Goal: Task Accomplishment & Management: Complete application form

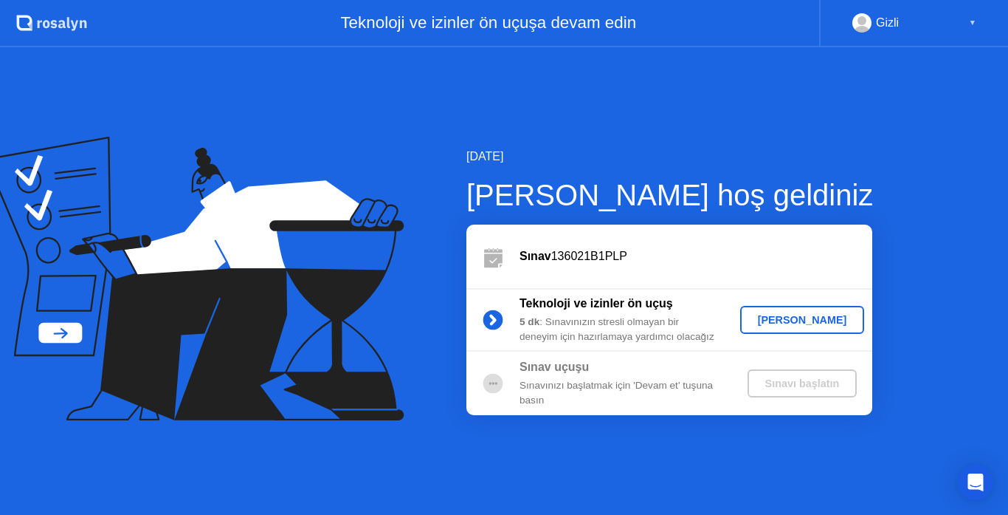
click at [787, 324] on div "[PERSON_NAME]" at bounding box center [802, 320] width 113 height 12
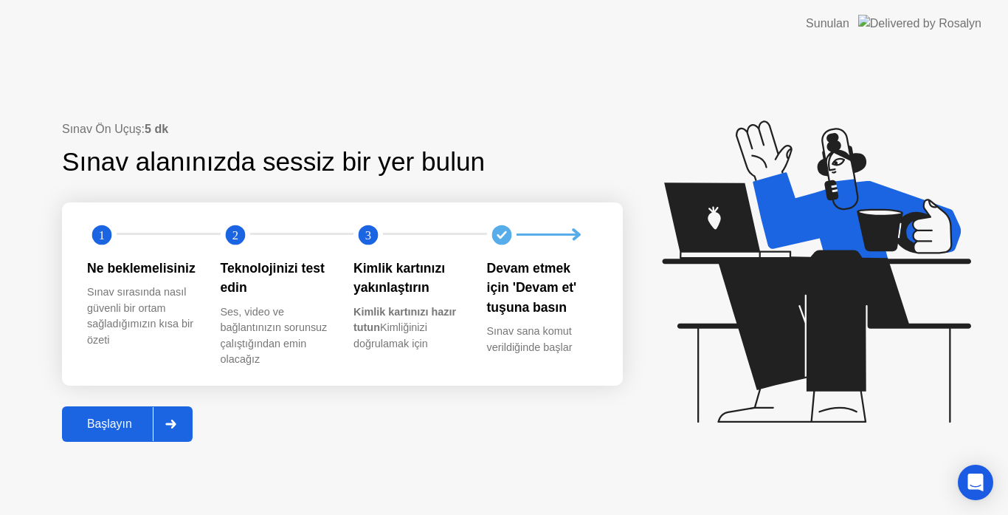
click at [133, 412] on button "Başlayın" at bounding box center [127, 423] width 131 height 35
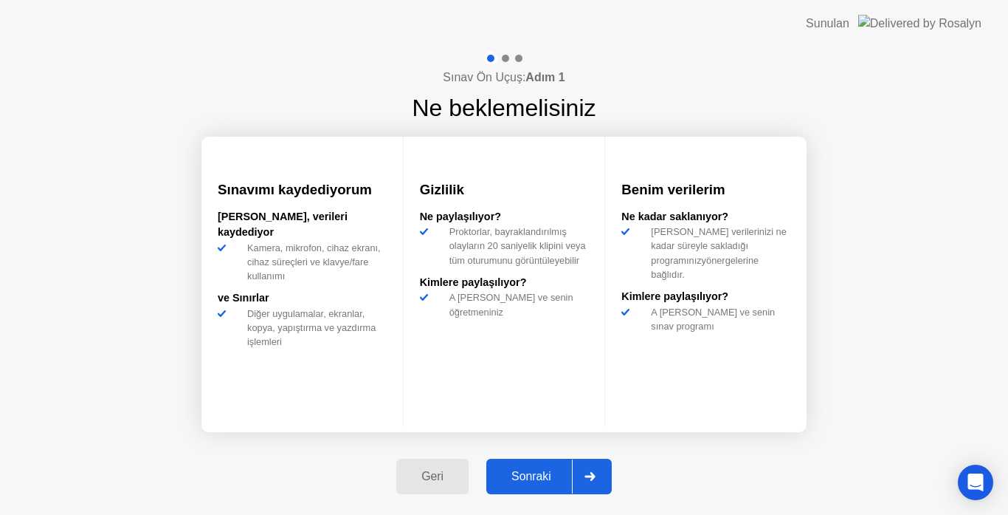
click at [541, 478] on div "Sonraki" at bounding box center [531, 476] width 81 height 13
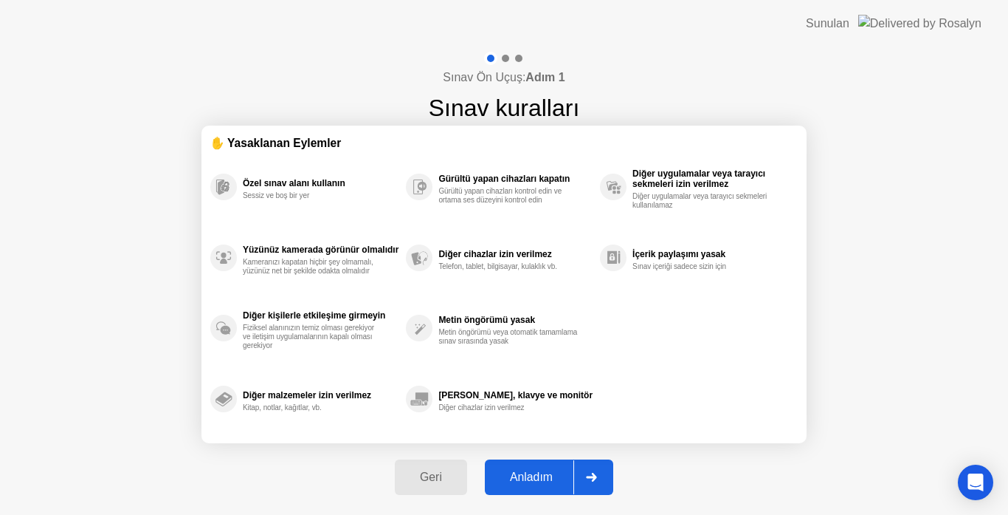
click at [532, 470] on div "Anladım" at bounding box center [531, 476] width 84 height 13
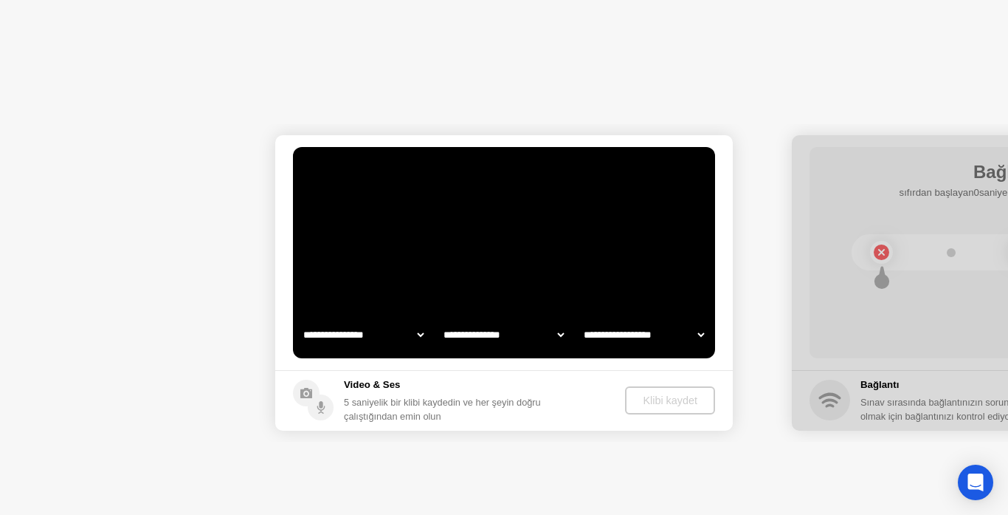
select select "**********"
select select "*******"
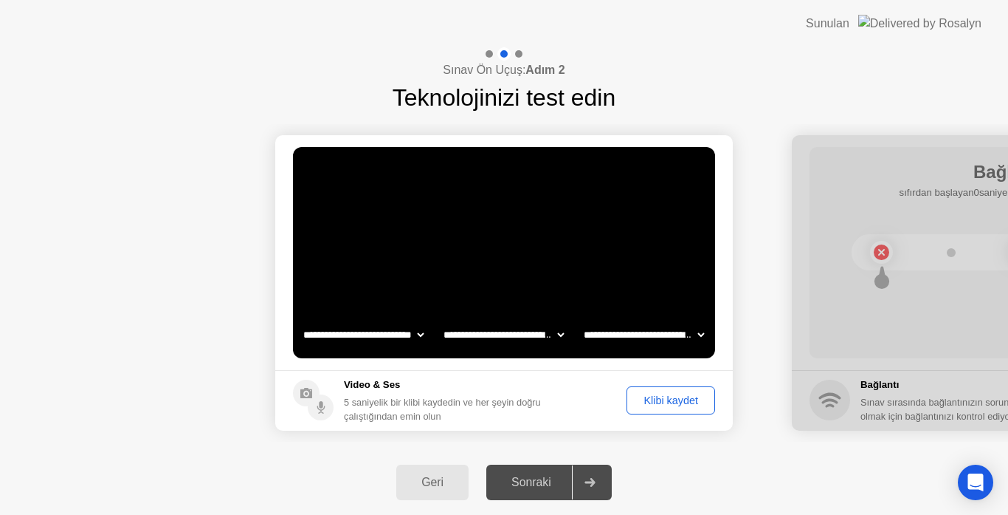
click at [414, 331] on select "**********" at bounding box center [363, 335] width 126 height 30
click at [568, 330] on div "**********" at bounding box center [503, 335] width 421 height 30
click at [560, 329] on select "**********" at bounding box center [504, 335] width 126 height 30
click at [704, 331] on select "**********" at bounding box center [644, 335] width 126 height 30
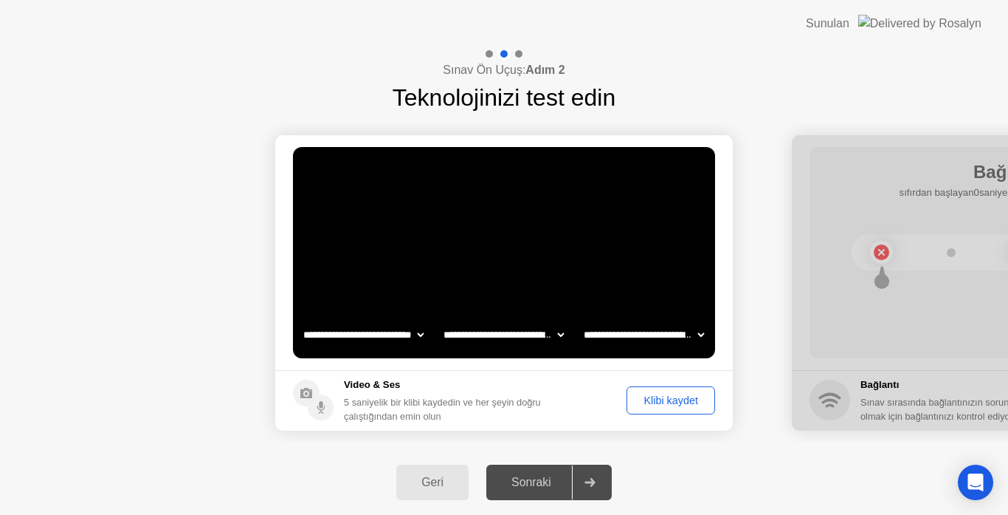
click at [669, 404] on div "Klibi kaydet" at bounding box center [671, 400] width 78 height 12
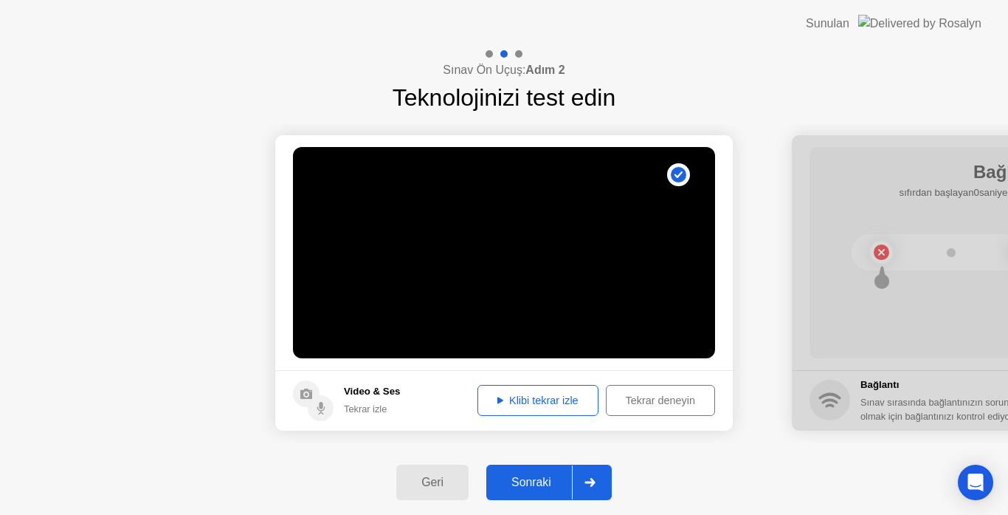
click at [539, 394] on div "Klibi tekrar izle" at bounding box center [538, 400] width 111 height 12
click at [520, 476] on div "Sonraki" at bounding box center [531, 481] width 81 height 13
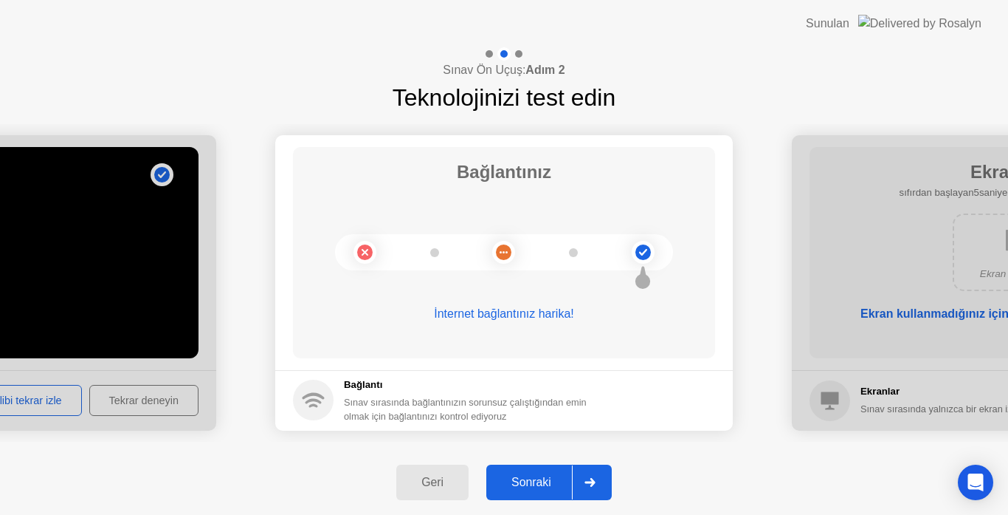
click at [551, 476] on div "Sonraki" at bounding box center [531, 481] width 81 height 13
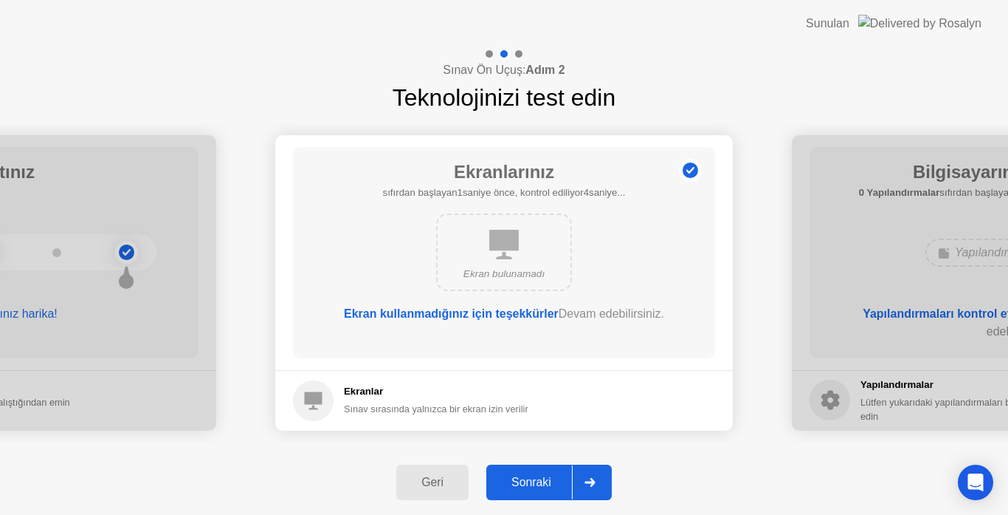
click at [526, 479] on div "Sonraki" at bounding box center [531, 481] width 81 height 13
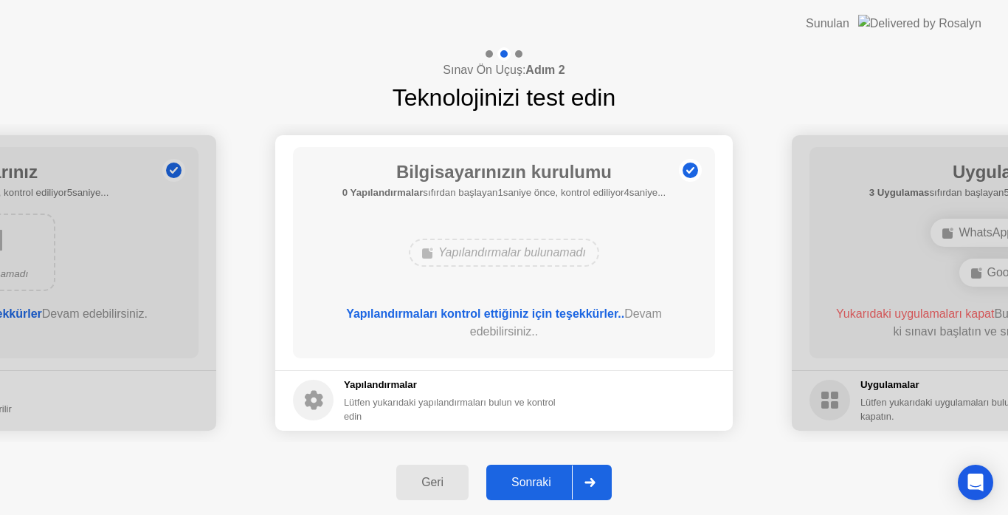
click at [520, 483] on div "Sonraki" at bounding box center [531, 481] width 81 height 13
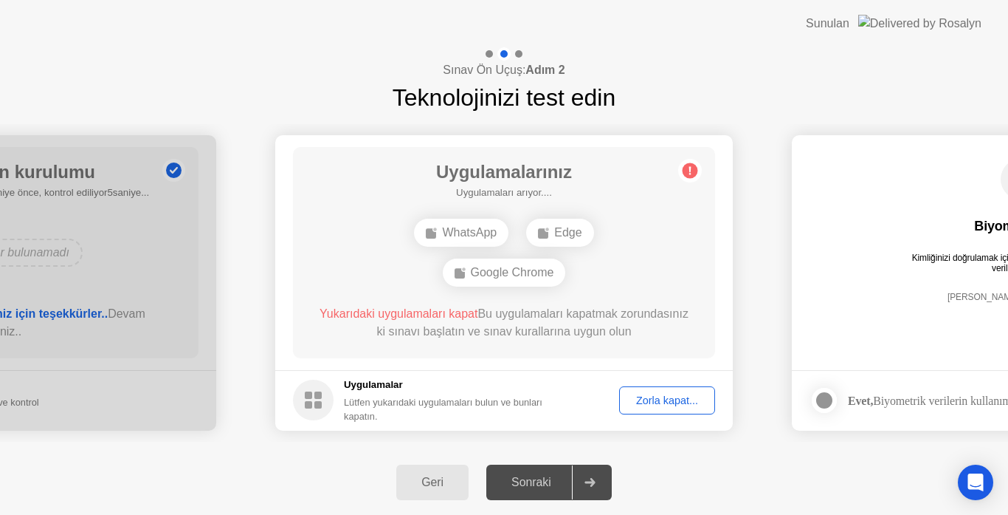
click at [520, 483] on div "Sonraki" at bounding box center [531, 481] width 81 height 13
click at [650, 403] on div "Zorla kapat..." at bounding box center [668, 400] width 86 height 12
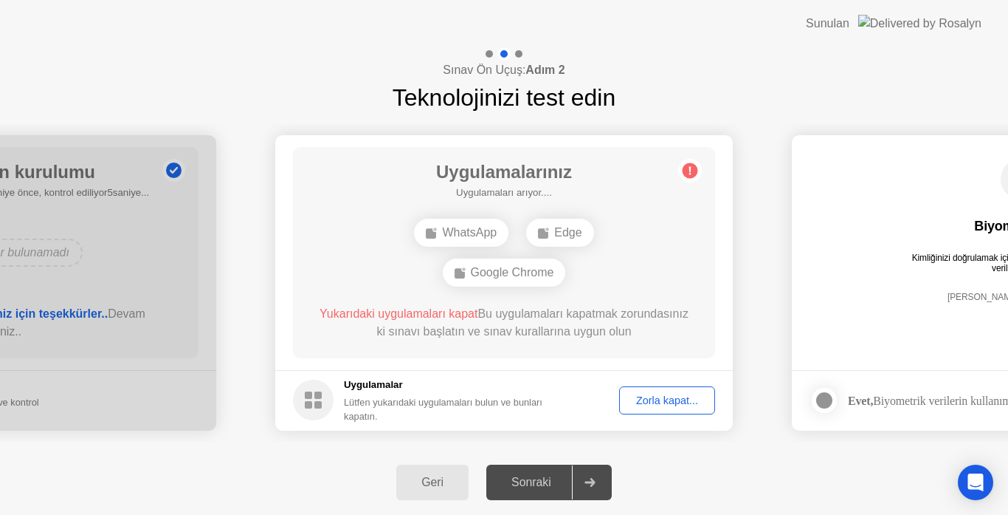
click at [670, 394] on div "Zorla kapat..." at bounding box center [668, 400] width 86 height 12
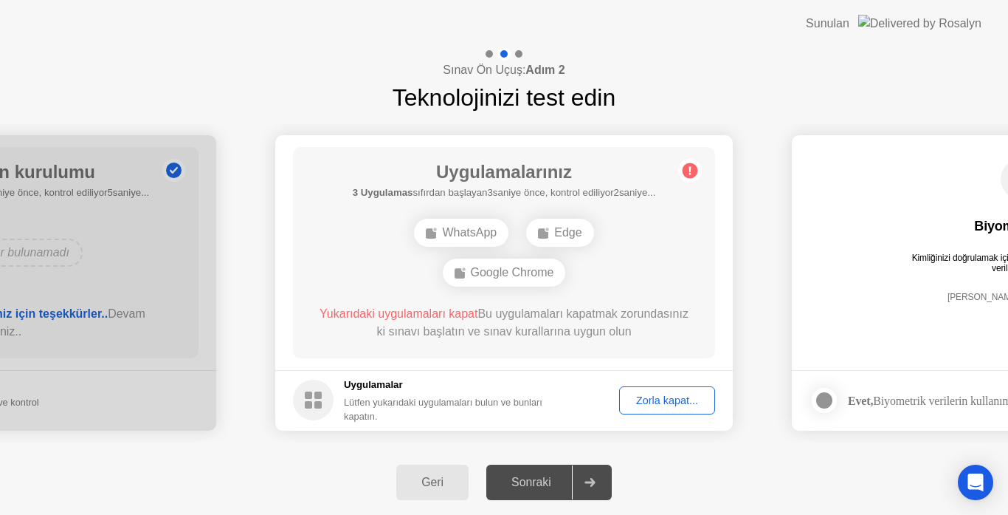
click at [662, 397] on div "Zorla kapat..." at bounding box center [668, 400] width 86 height 12
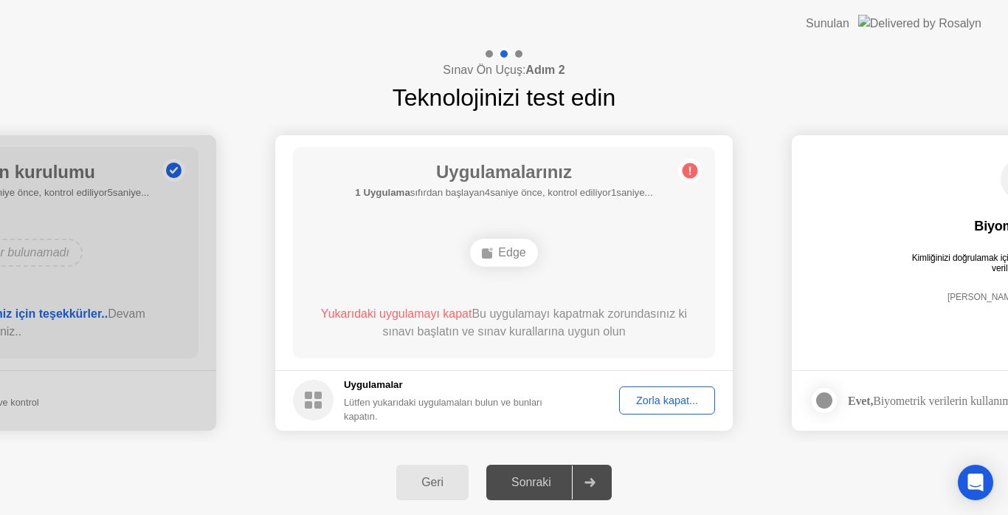
click at [647, 399] on div "Zorla kapat..." at bounding box center [668, 400] width 86 height 12
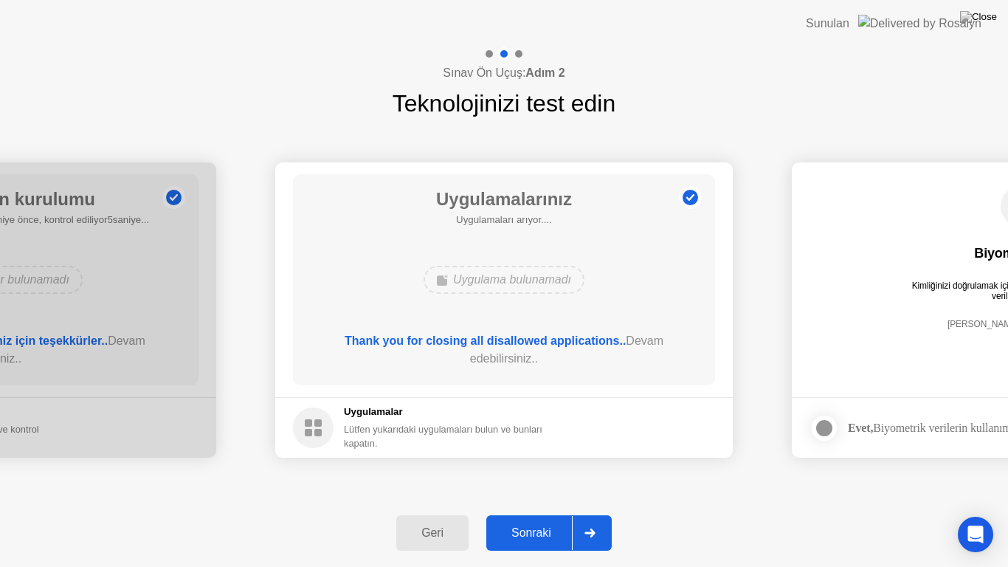
click at [520, 514] on div "Sonraki" at bounding box center [531, 532] width 81 height 13
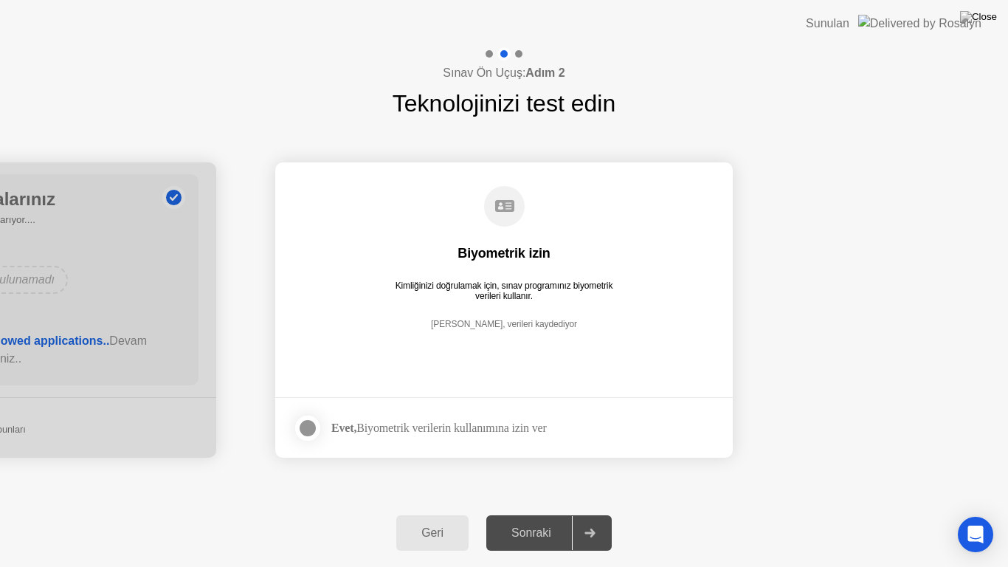
click at [301, 422] on div at bounding box center [308, 428] width 18 height 18
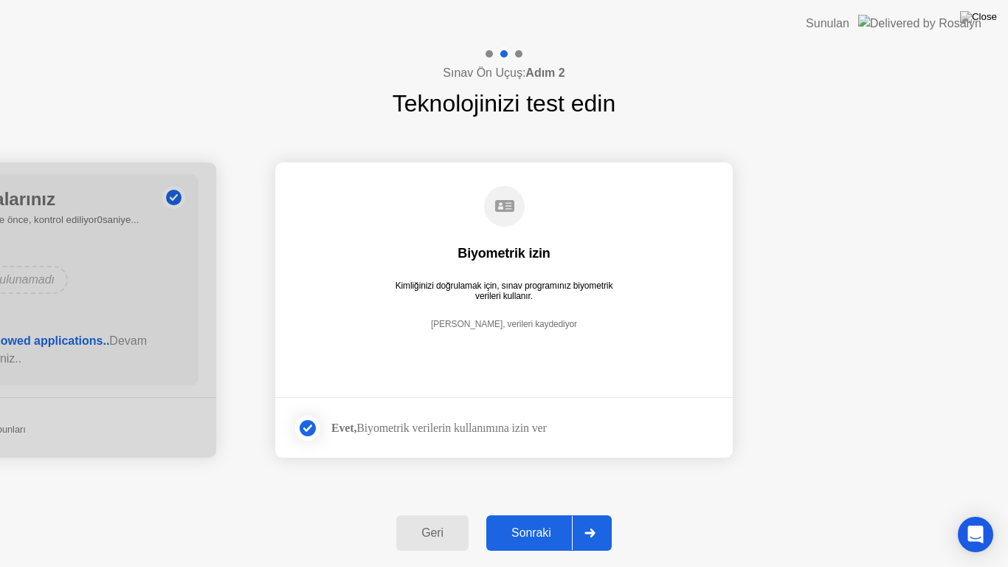
click at [532, 514] on div "Sonraki" at bounding box center [531, 532] width 81 height 13
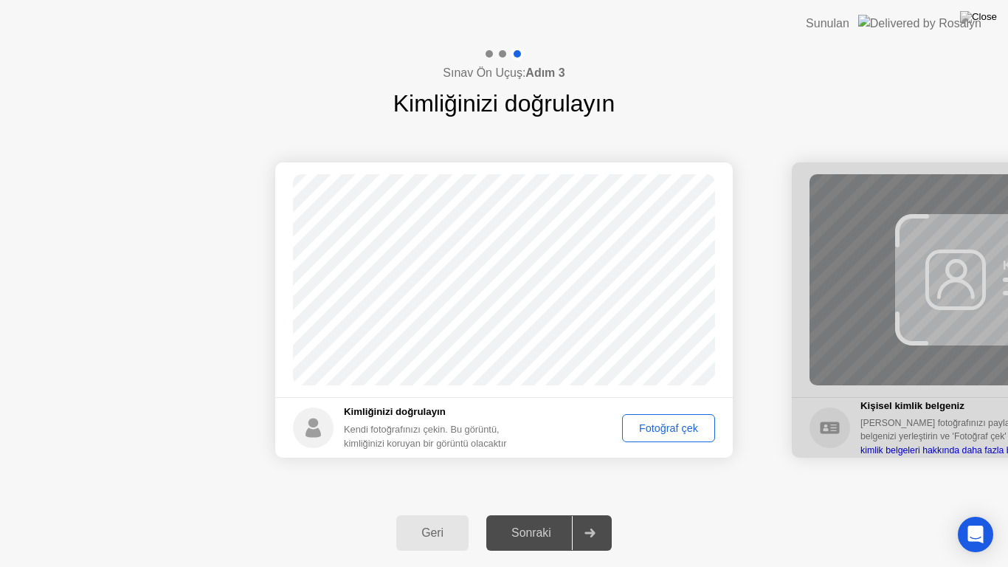
click at [681, 422] on div "Fotoğraf çek" at bounding box center [669, 428] width 83 height 12
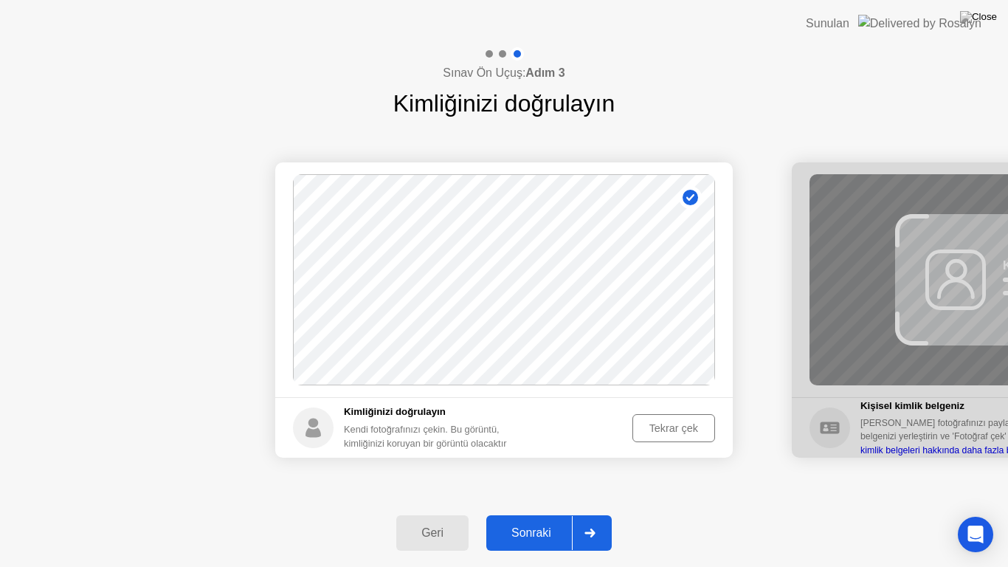
click at [546, 514] on div "Sonraki" at bounding box center [531, 532] width 81 height 13
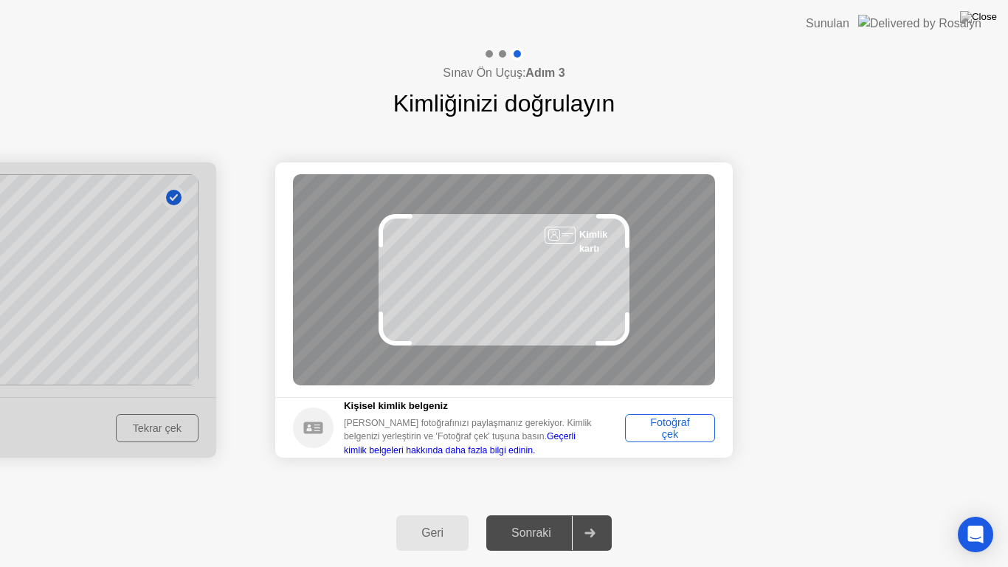
click at [674, 417] on div "Fotoğraf çek" at bounding box center [670, 428] width 80 height 24
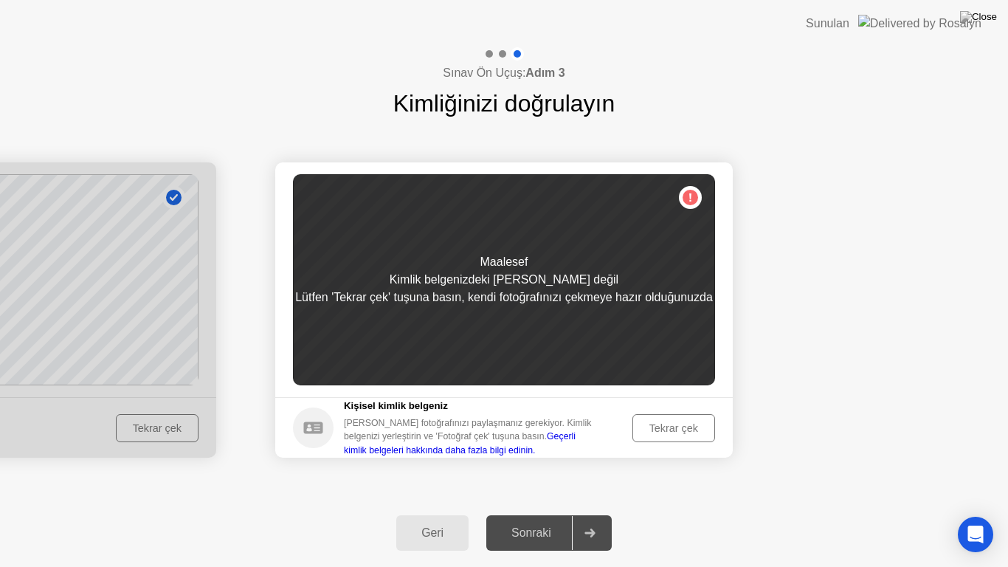
click at [679, 433] on div "Tekrar çek" at bounding box center [674, 428] width 72 height 12
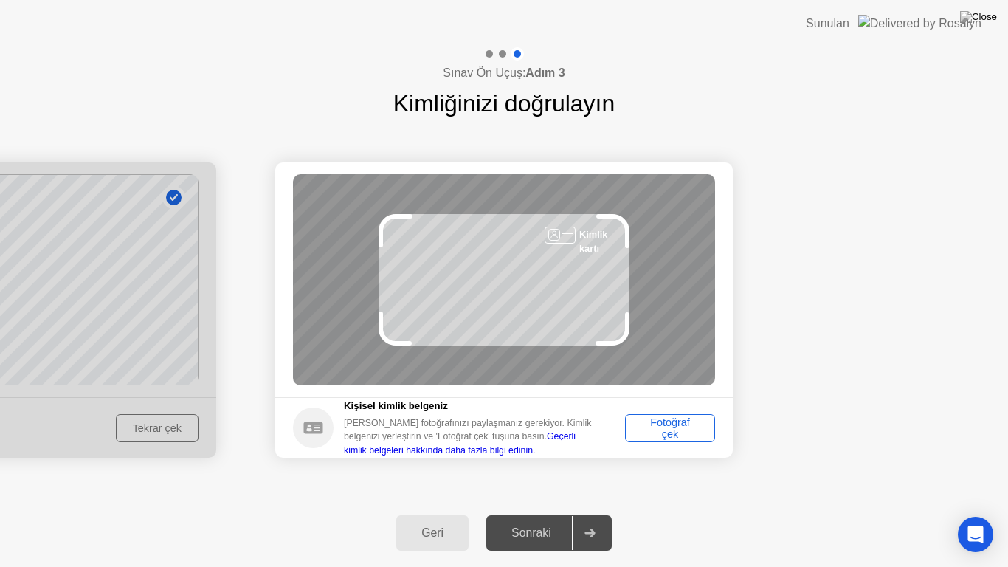
click at [668, 429] on div "Fotoğraf çek" at bounding box center [670, 428] width 80 height 24
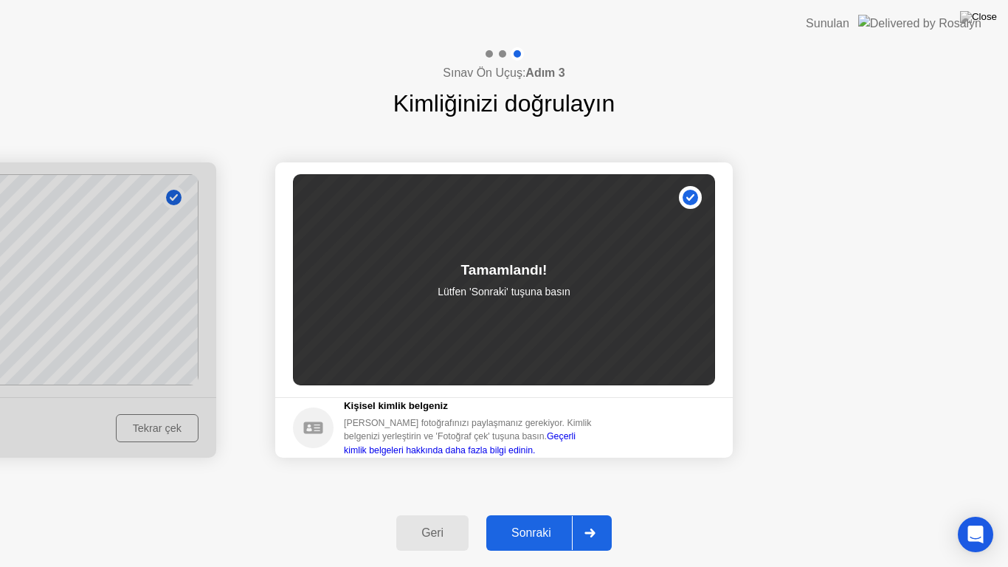
click at [539, 514] on div "Sonraki" at bounding box center [531, 532] width 81 height 13
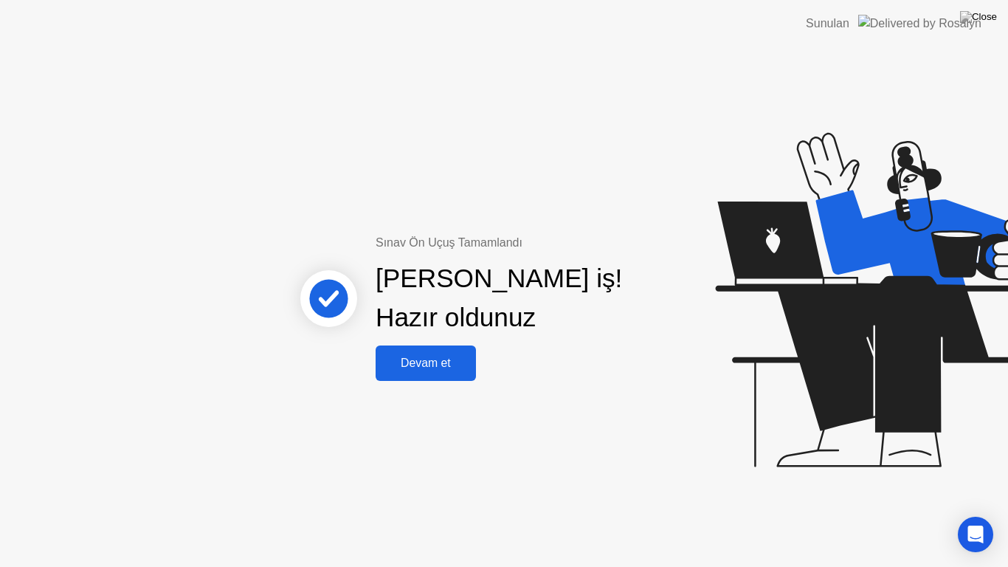
click at [446, 358] on div "Devam et" at bounding box center [426, 363] width 92 height 13
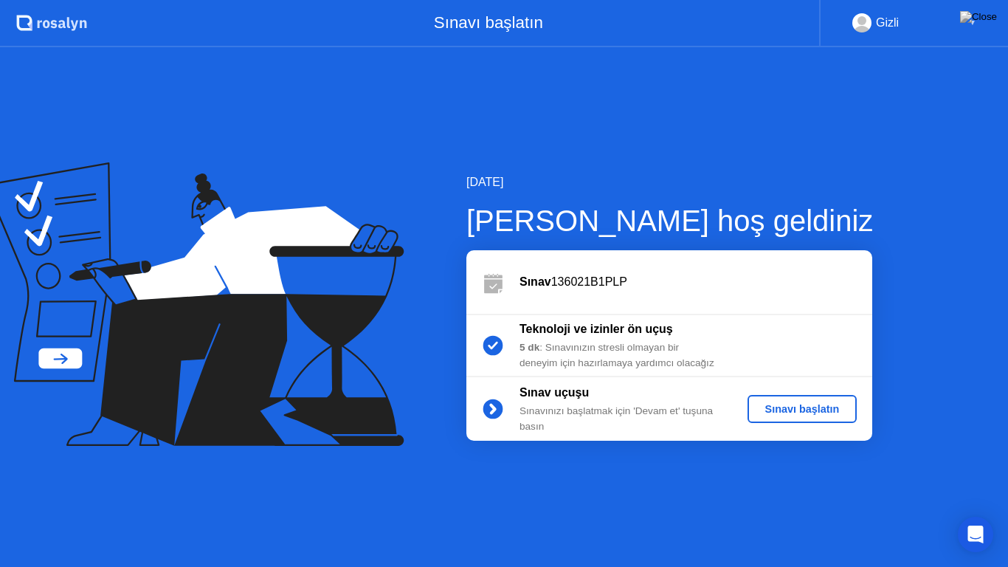
click at [791, 410] on div "Sınavı başlatın" at bounding box center [803, 409] width 98 height 12
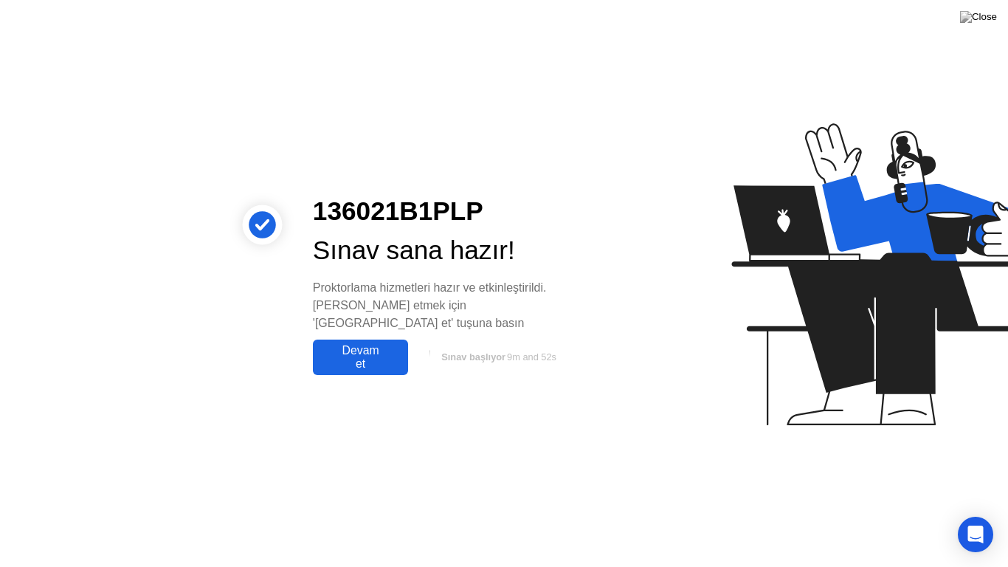
click at [384, 348] on div "Devam et" at bounding box center [360, 357] width 86 height 27
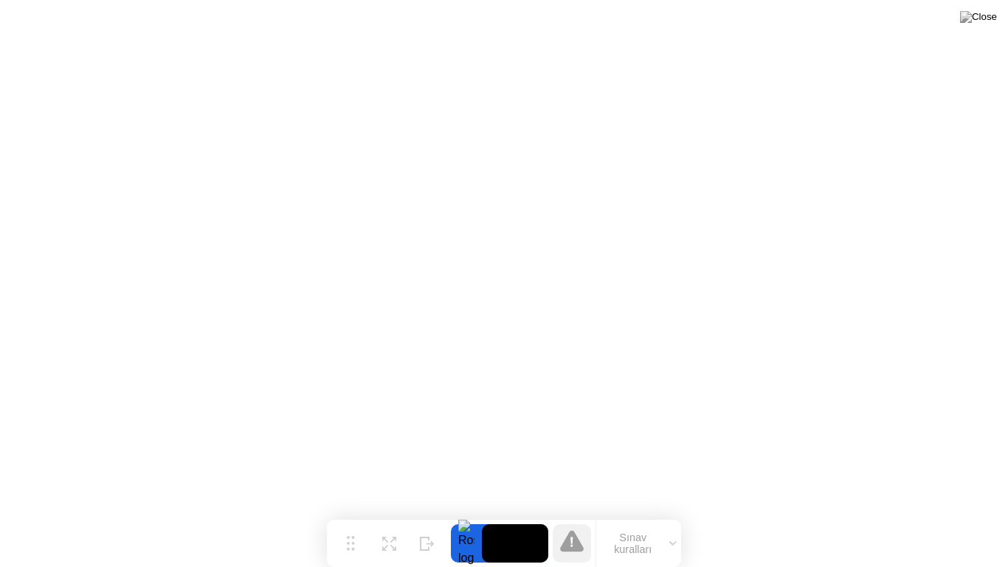
click at [581, 514] on icon at bounding box center [572, 540] width 24 height 21
click at [523, 514] on video at bounding box center [515, 543] width 66 height 38
